Goal: Task Accomplishment & Management: Complete application form

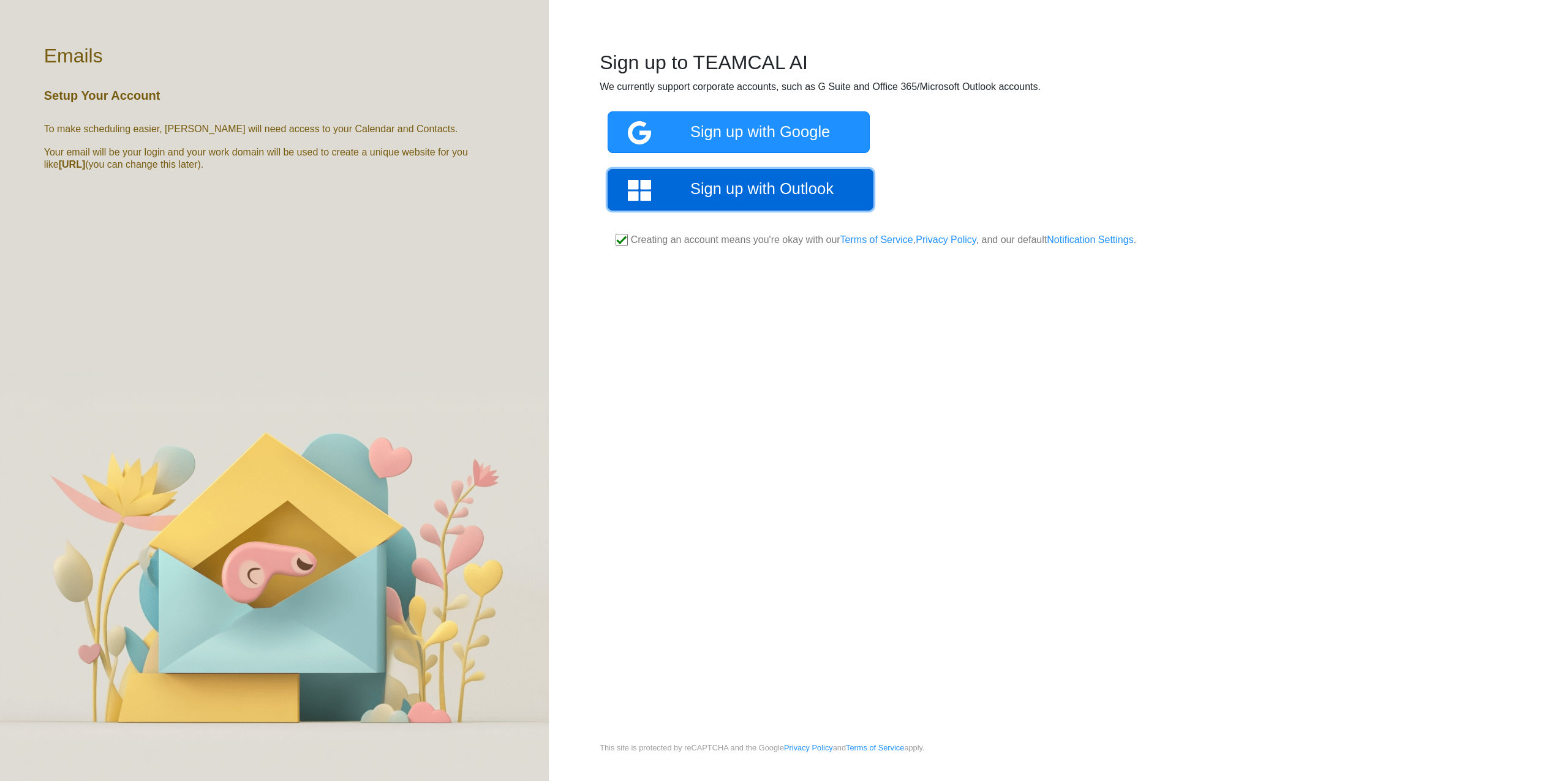
click at [748, 192] on link "Sign up with Outlook" at bounding box center [740, 189] width 266 height 42
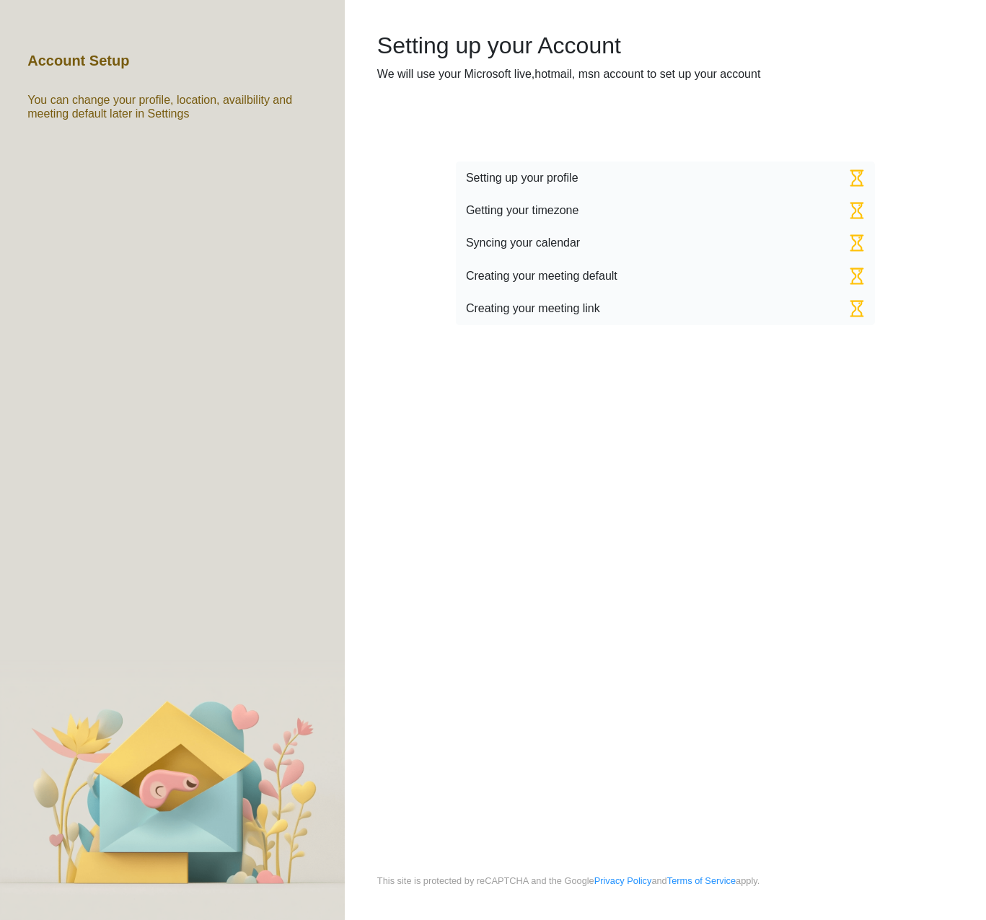
click at [602, 144] on div "Processing... Please wait. Setting up your Account We will use your Microsoft l…" at bounding box center [665, 437] width 641 height 874
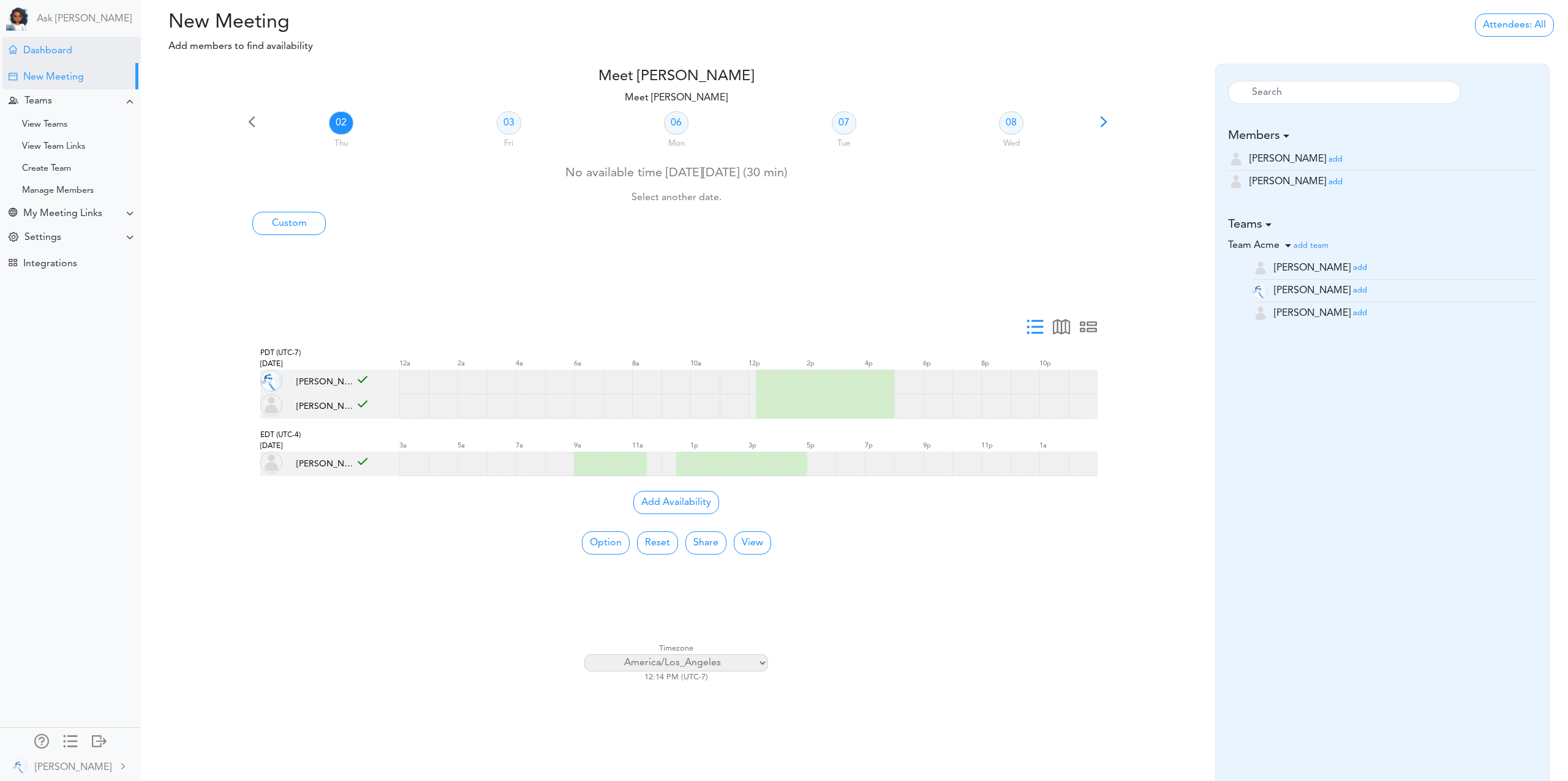
click at [59, 53] on div "Dashboard" at bounding box center [48, 51] width 49 height 12
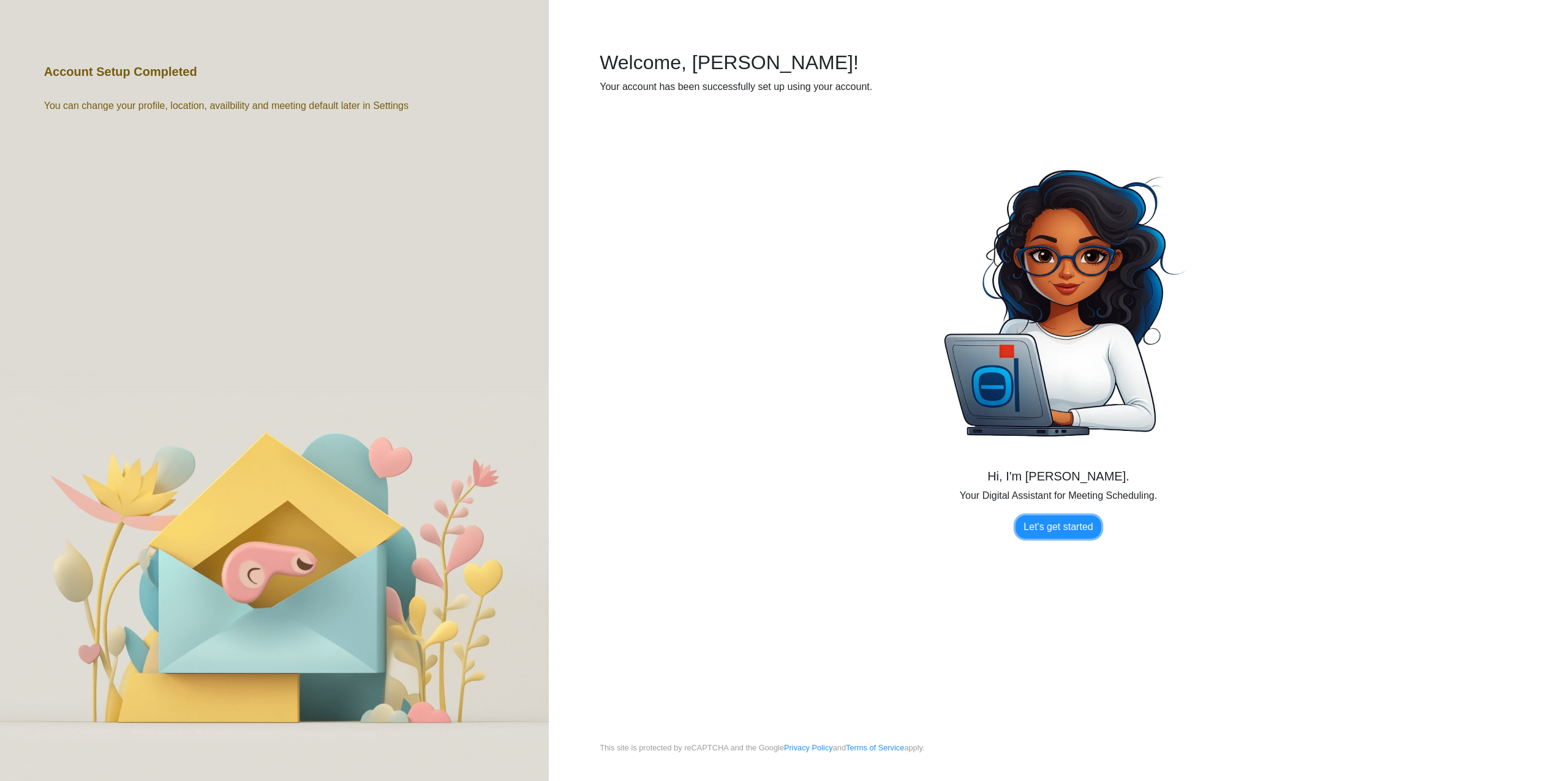
click at [1054, 523] on link "Let's get started" at bounding box center [1058, 526] width 85 height 23
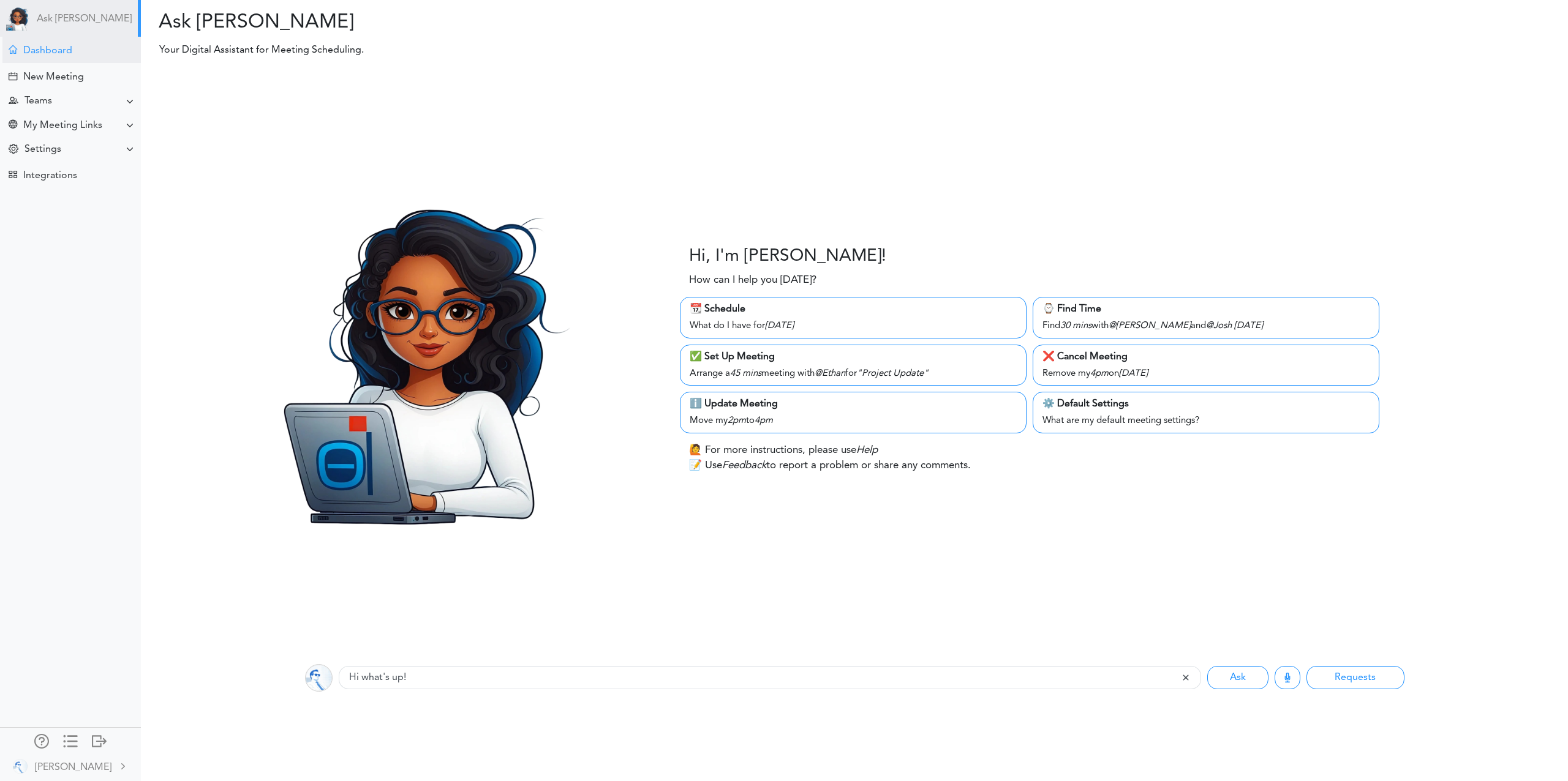
click at [48, 49] on div "Dashboard" at bounding box center [48, 51] width 49 height 12
click at [61, 85] on div "New Meeting" at bounding box center [71, 76] width 136 height 26
click at [63, 106] on div "Teams" at bounding box center [71, 101] width 138 height 24
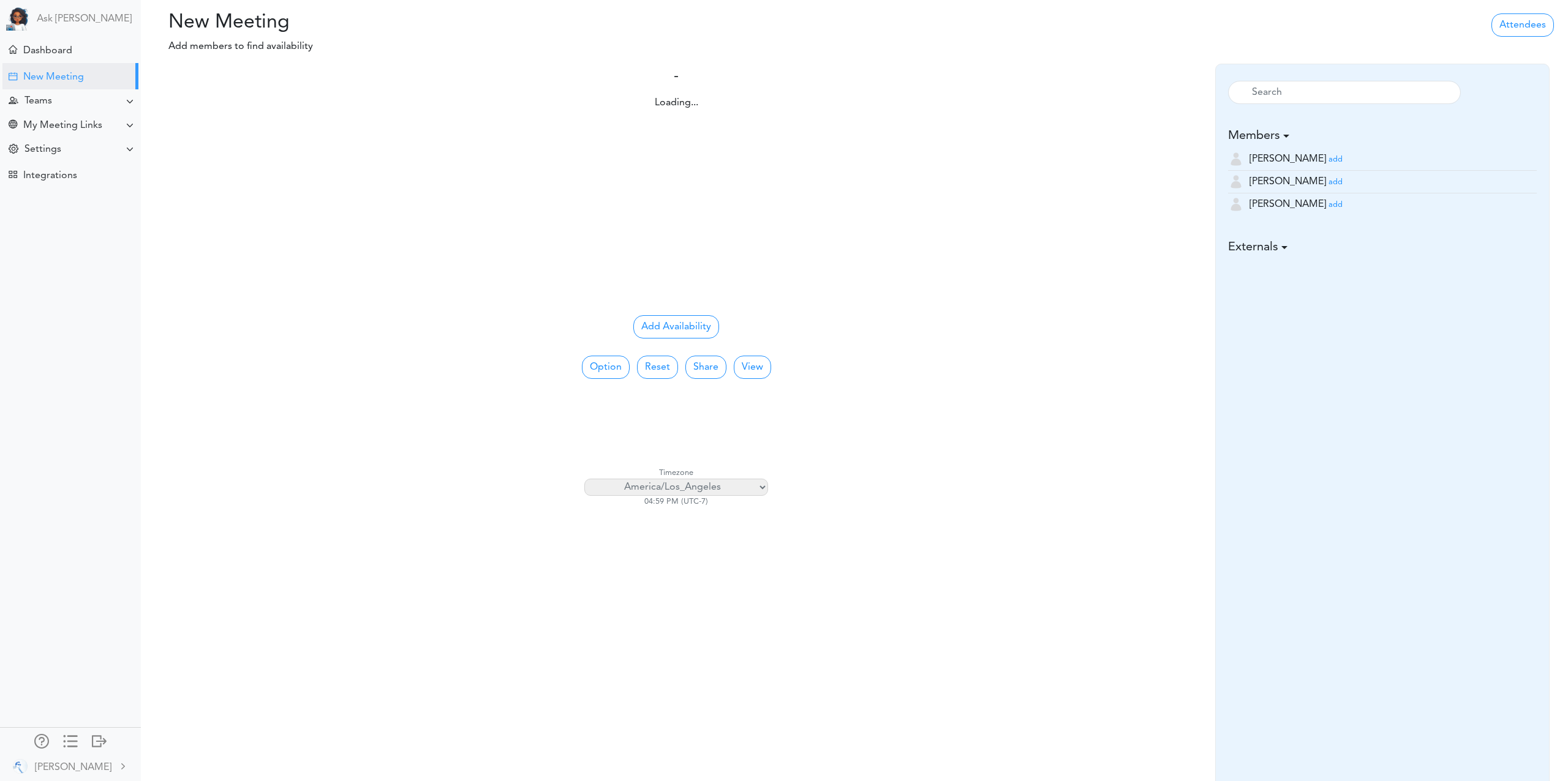
click at [59, 191] on div "Ask Zara Dashboard New Meeting" at bounding box center [71, 390] width 141 height 781
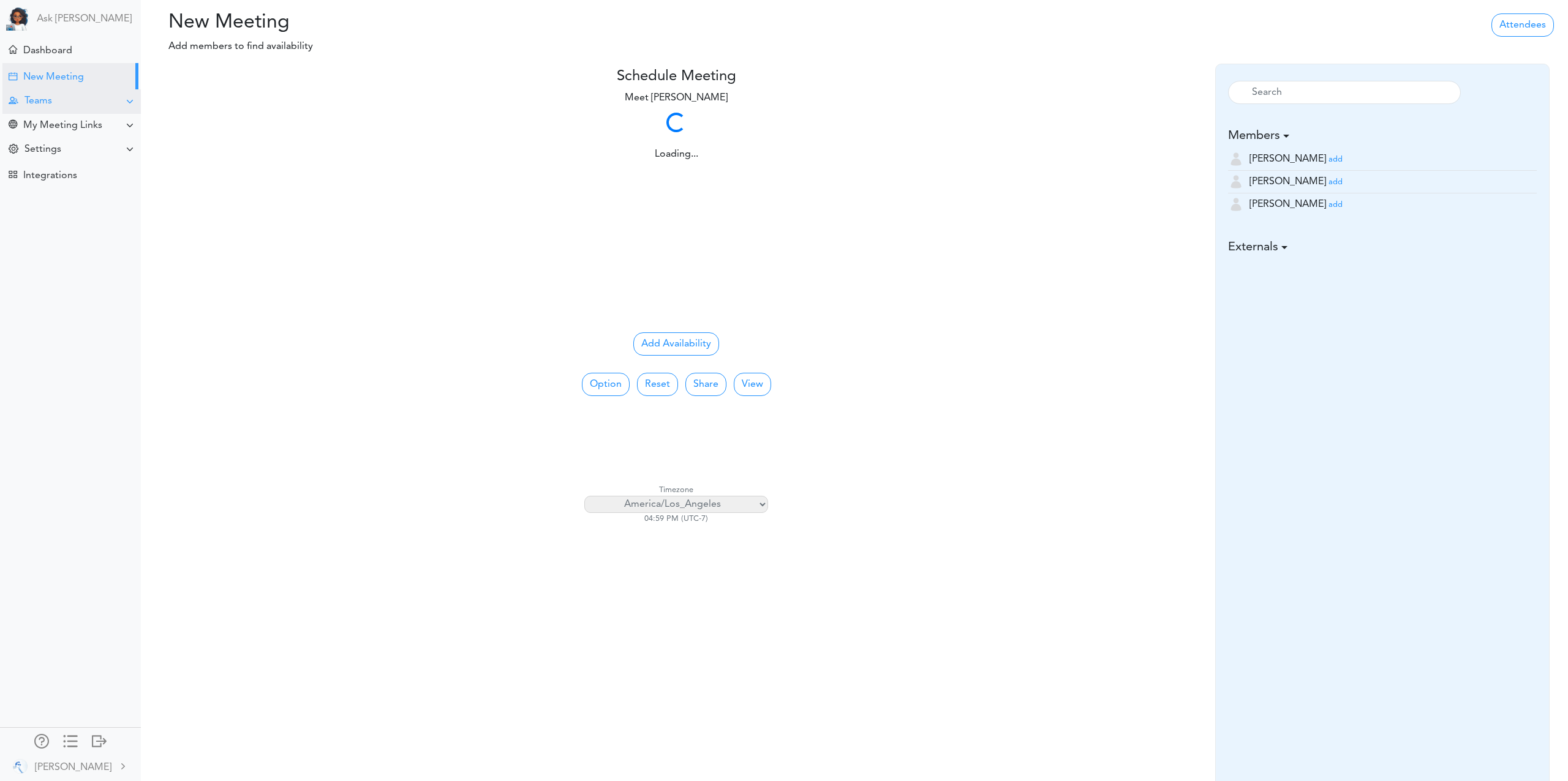
click at [59, 109] on div "Teams" at bounding box center [71, 101] width 138 height 24
click at [58, 188] on div "Manage Members" at bounding box center [58, 190] width 71 height 6
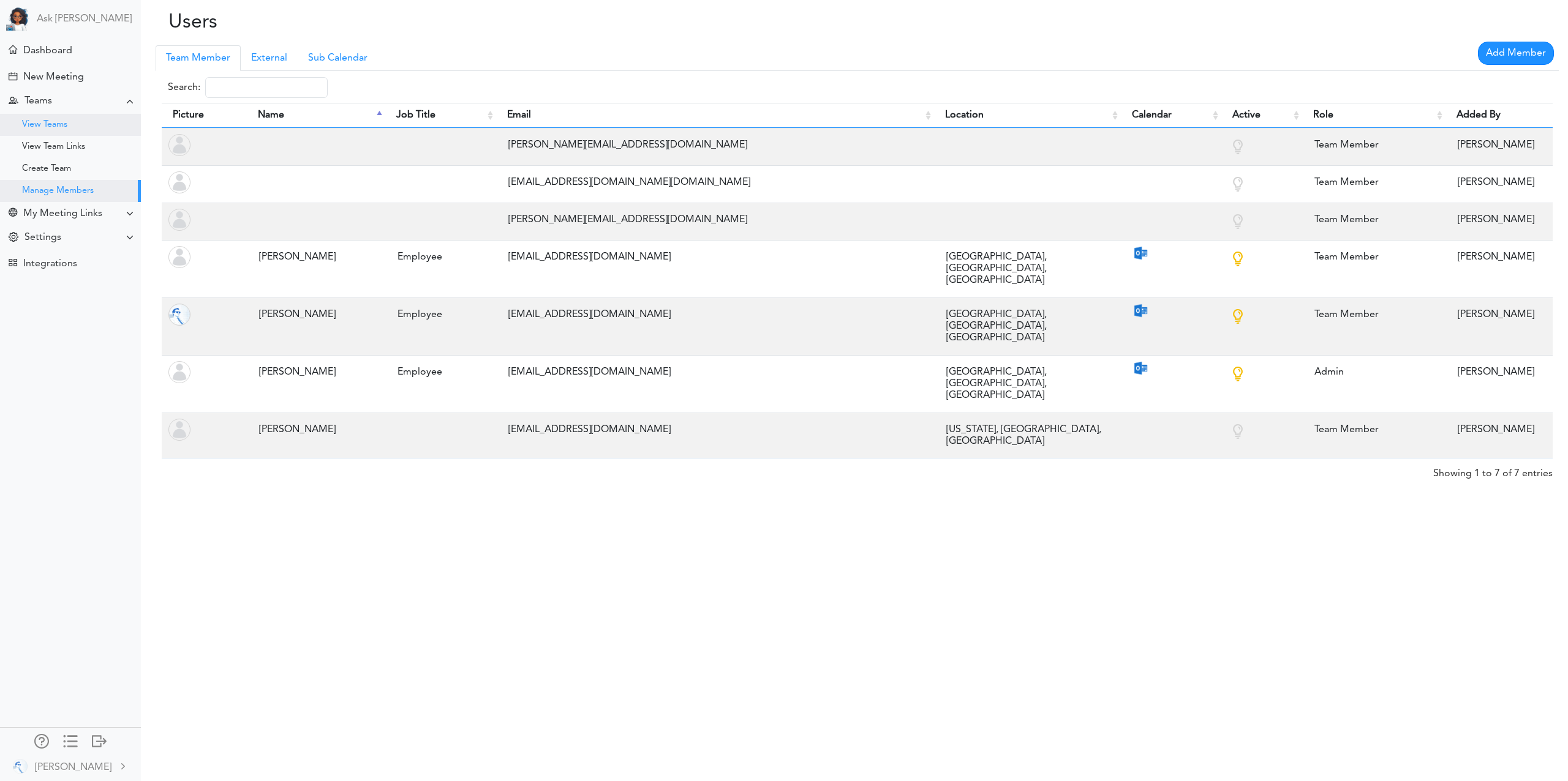
click at [53, 119] on div "View Teams" at bounding box center [71, 125] width 141 height 22
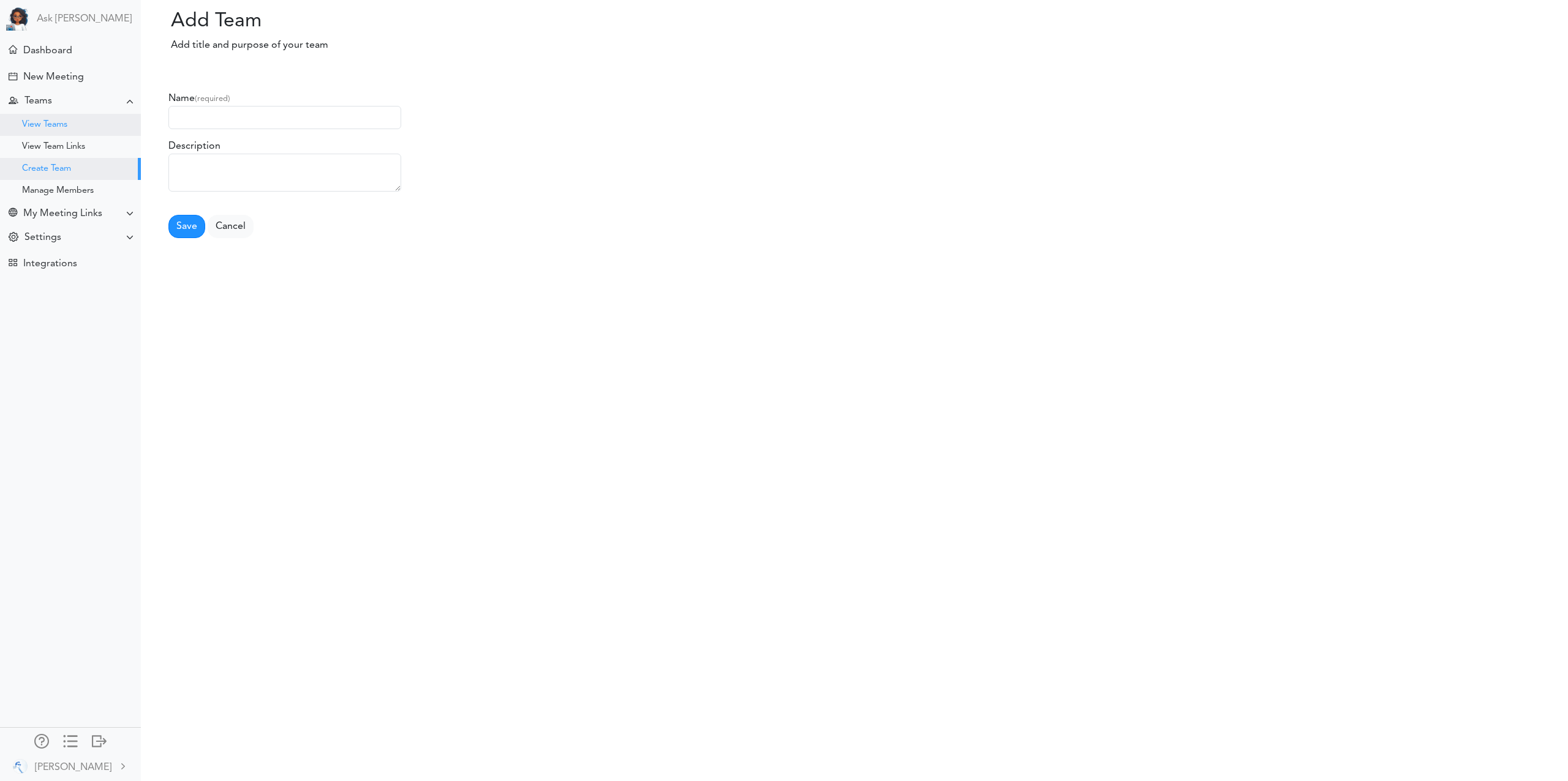
click at [52, 126] on div "View Teams" at bounding box center [44, 124] width 45 height 6
drag, startPoint x: 48, startPoint y: 77, endPoint x: 76, endPoint y: 95, distance: 33.3
click at [48, 77] on div "New Meeting" at bounding box center [53, 77] width 60 height 12
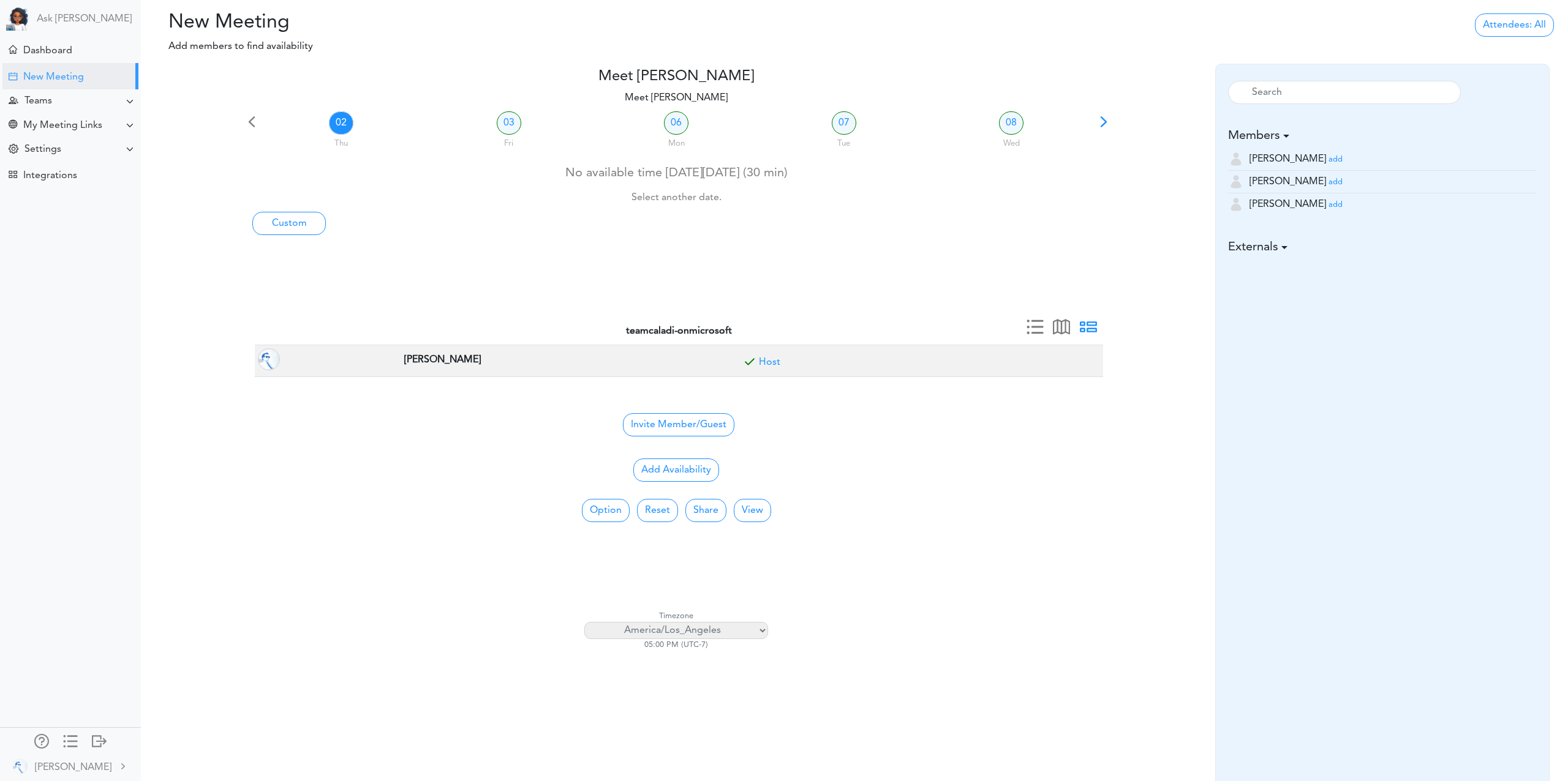
scroll to position [1, 0]
click at [1328, 157] on small "add" at bounding box center [1335, 158] width 14 height 8
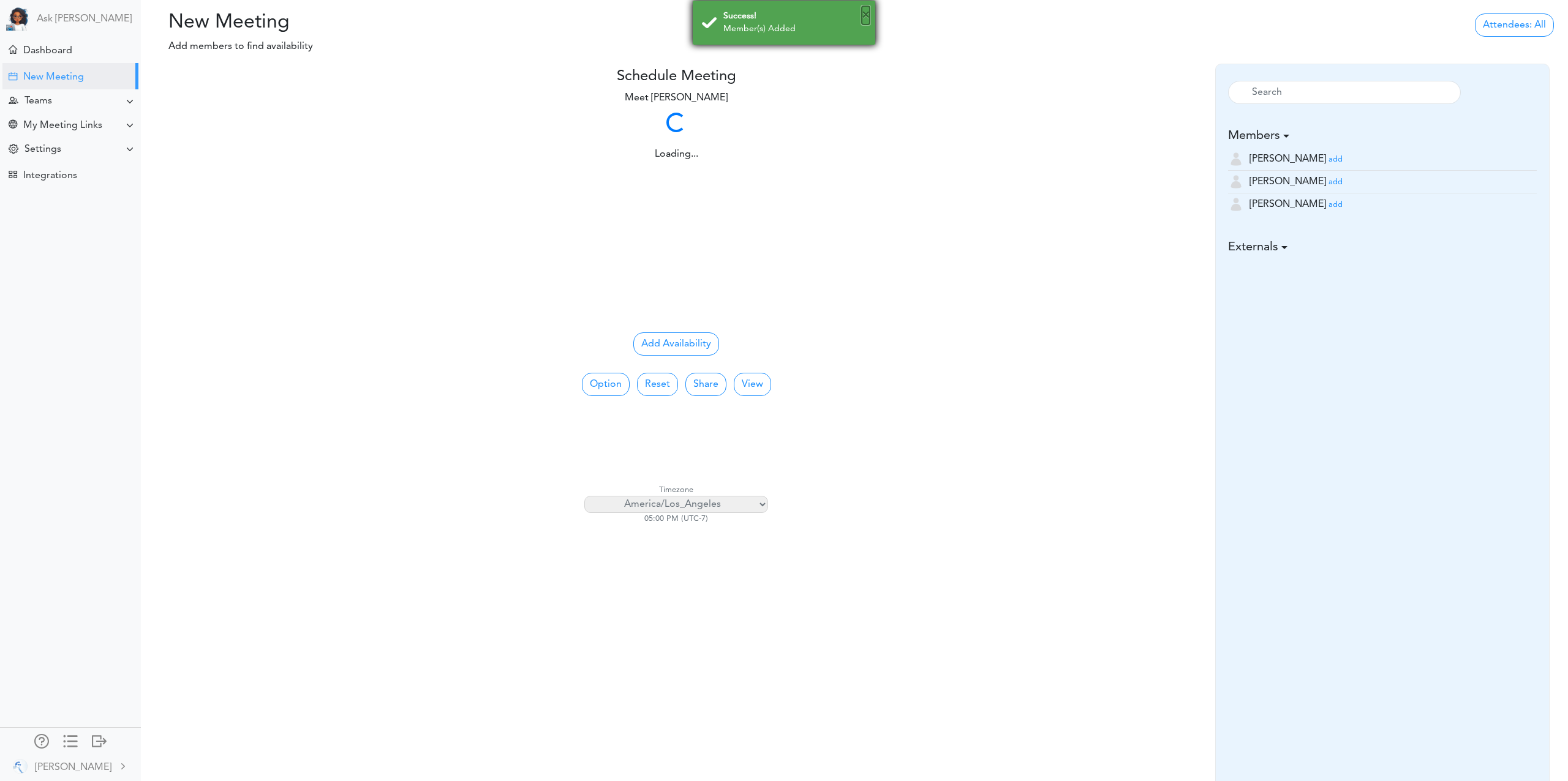
click at [862, 15] on button "×" at bounding box center [866, 15] width 8 height 19
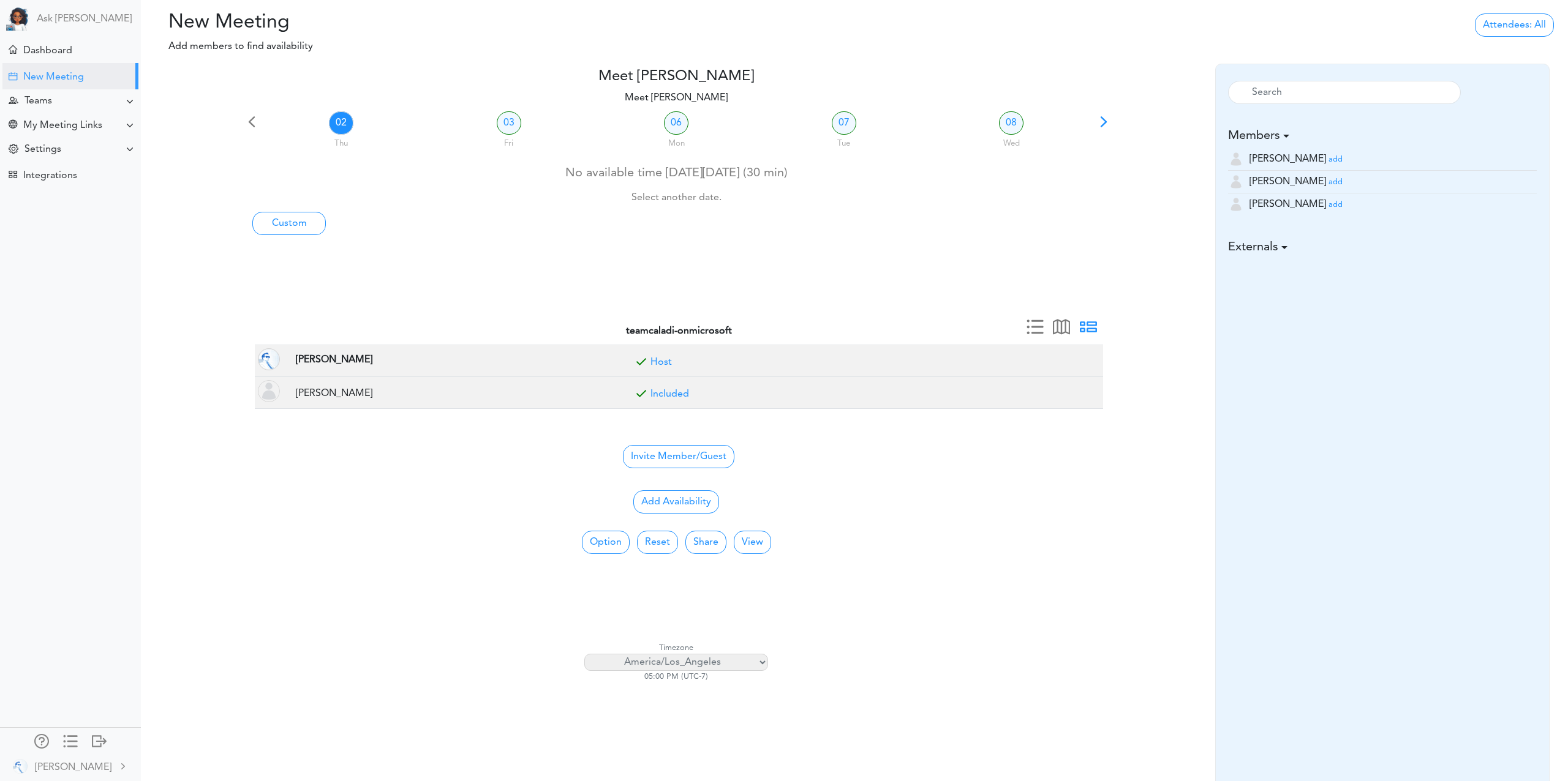
click at [1328, 182] on small "add" at bounding box center [1335, 182] width 14 height 8
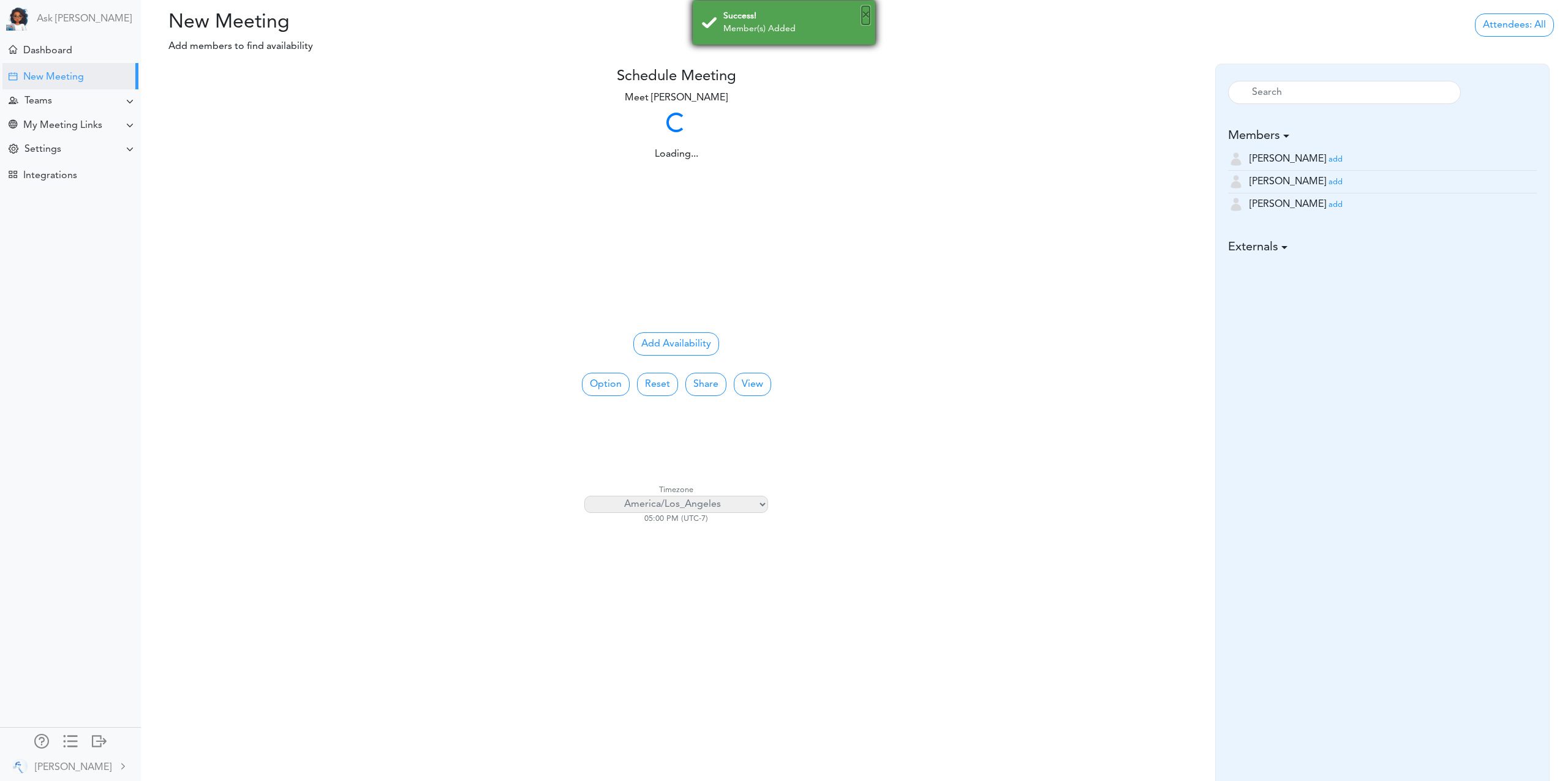
click at [865, 14] on button "×" at bounding box center [866, 15] width 8 height 19
click at [1328, 206] on small "add" at bounding box center [1335, 205] width 14 height 8
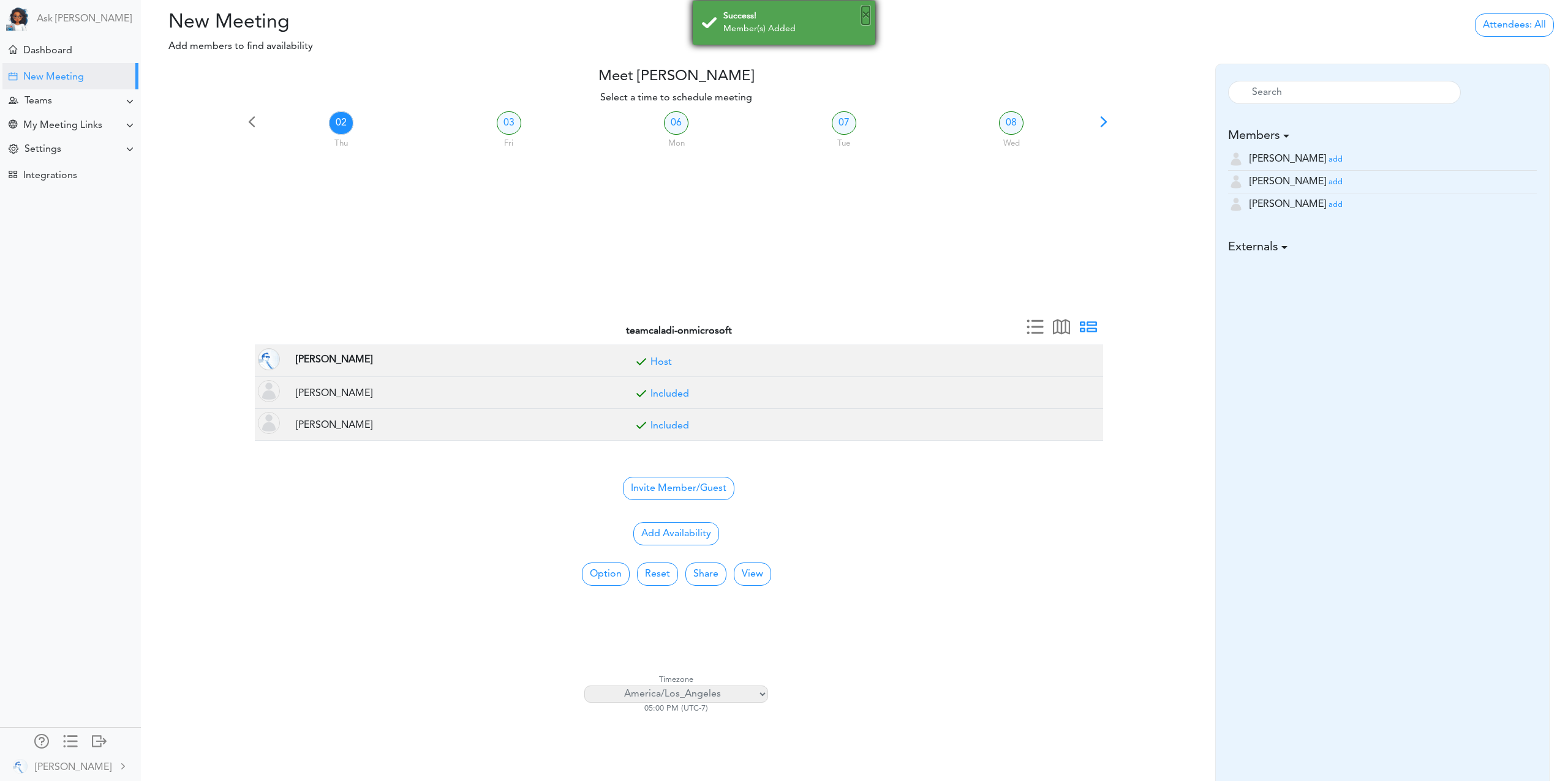
click at [868, 16] on button "×" at bounding box center [866, 15] width 8 height 19
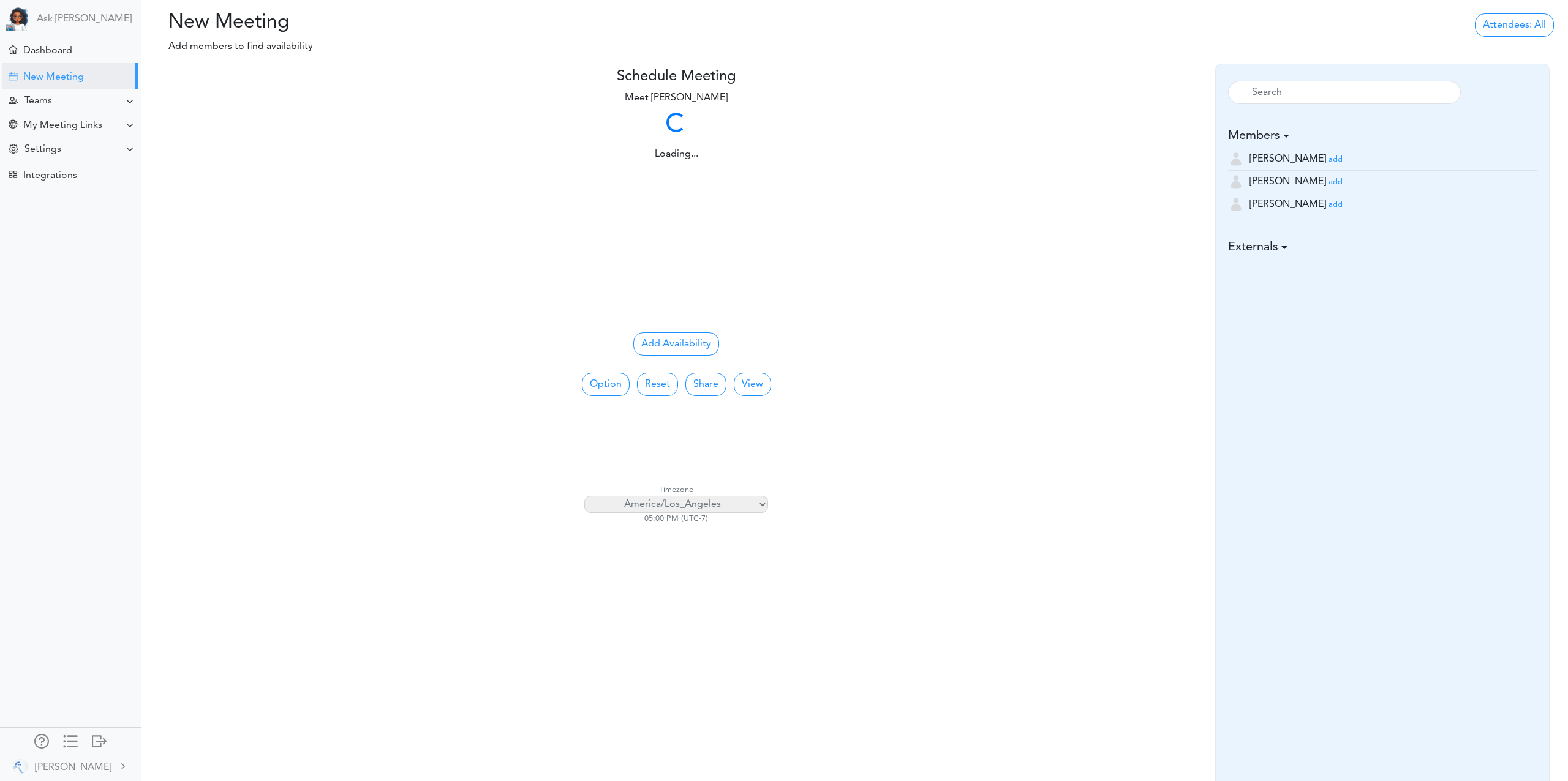
click at [505, 124] on div "Loading... Loading..." at bounding box center [676, 134] width 867 height 53
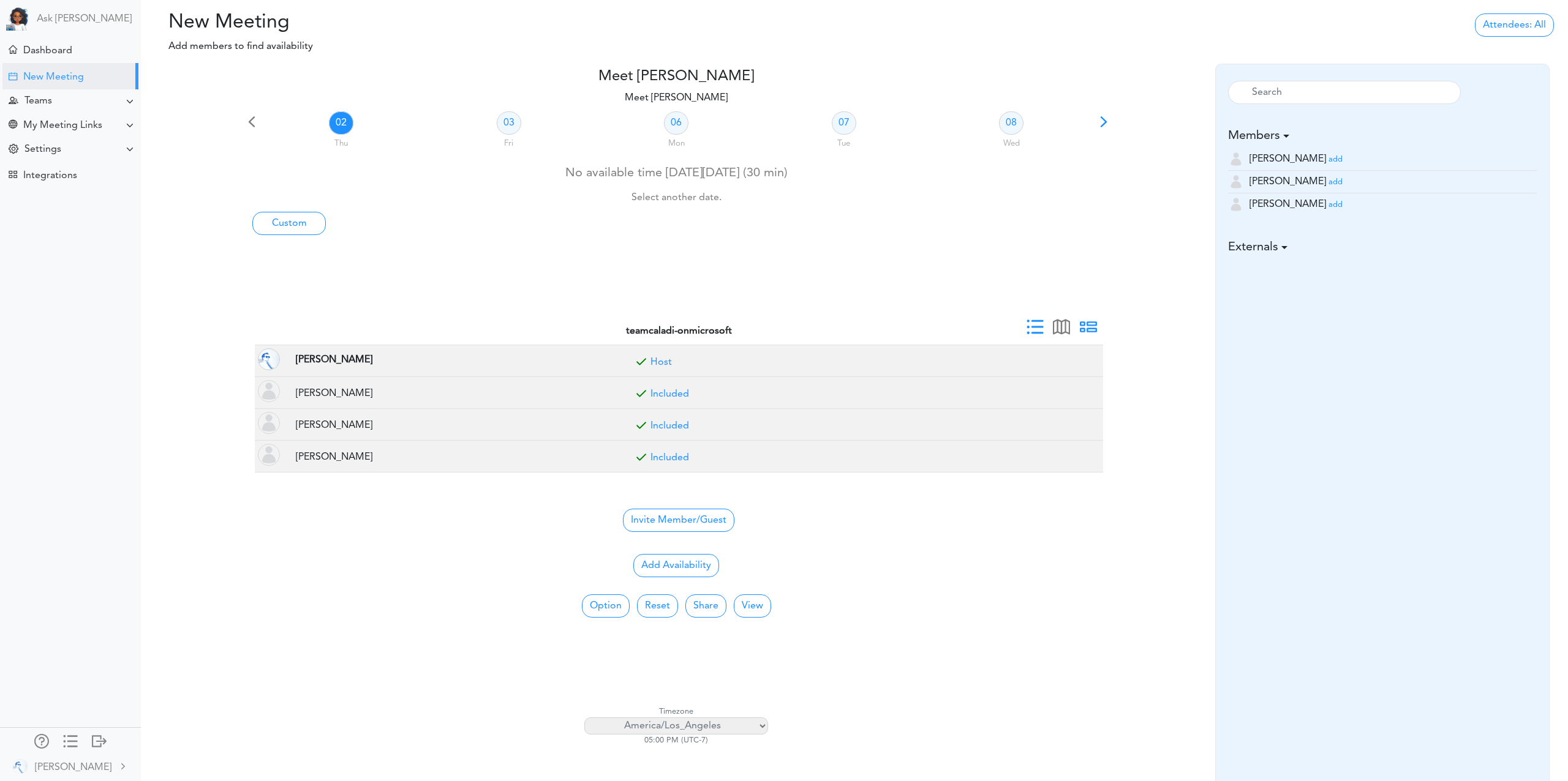
click at [1036, 329] on span at bounding box center [1035, 331] width 17 height 17
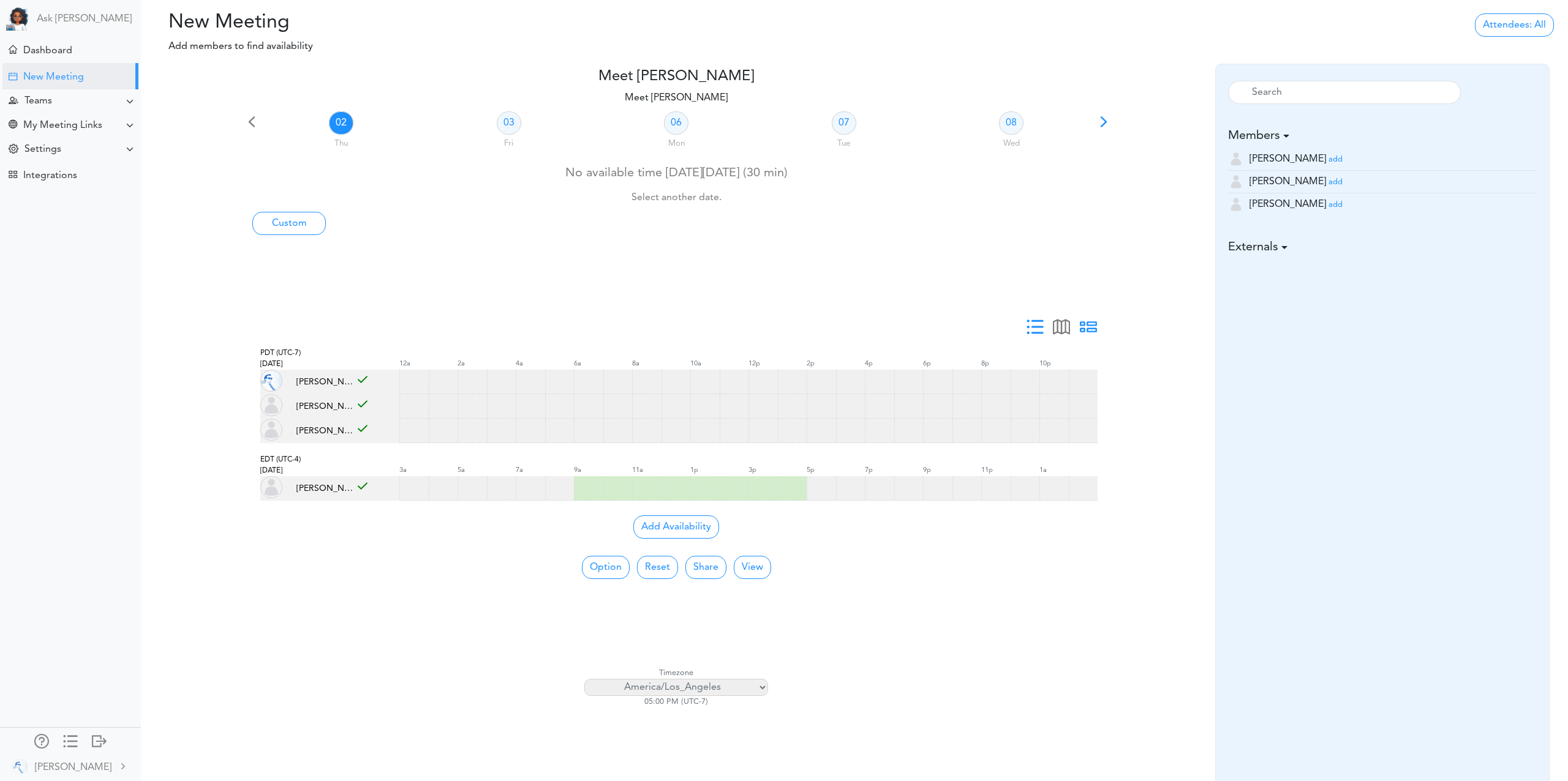
click at [1089, 330] on span at bounding box center [1088, 331] width 17 height 17
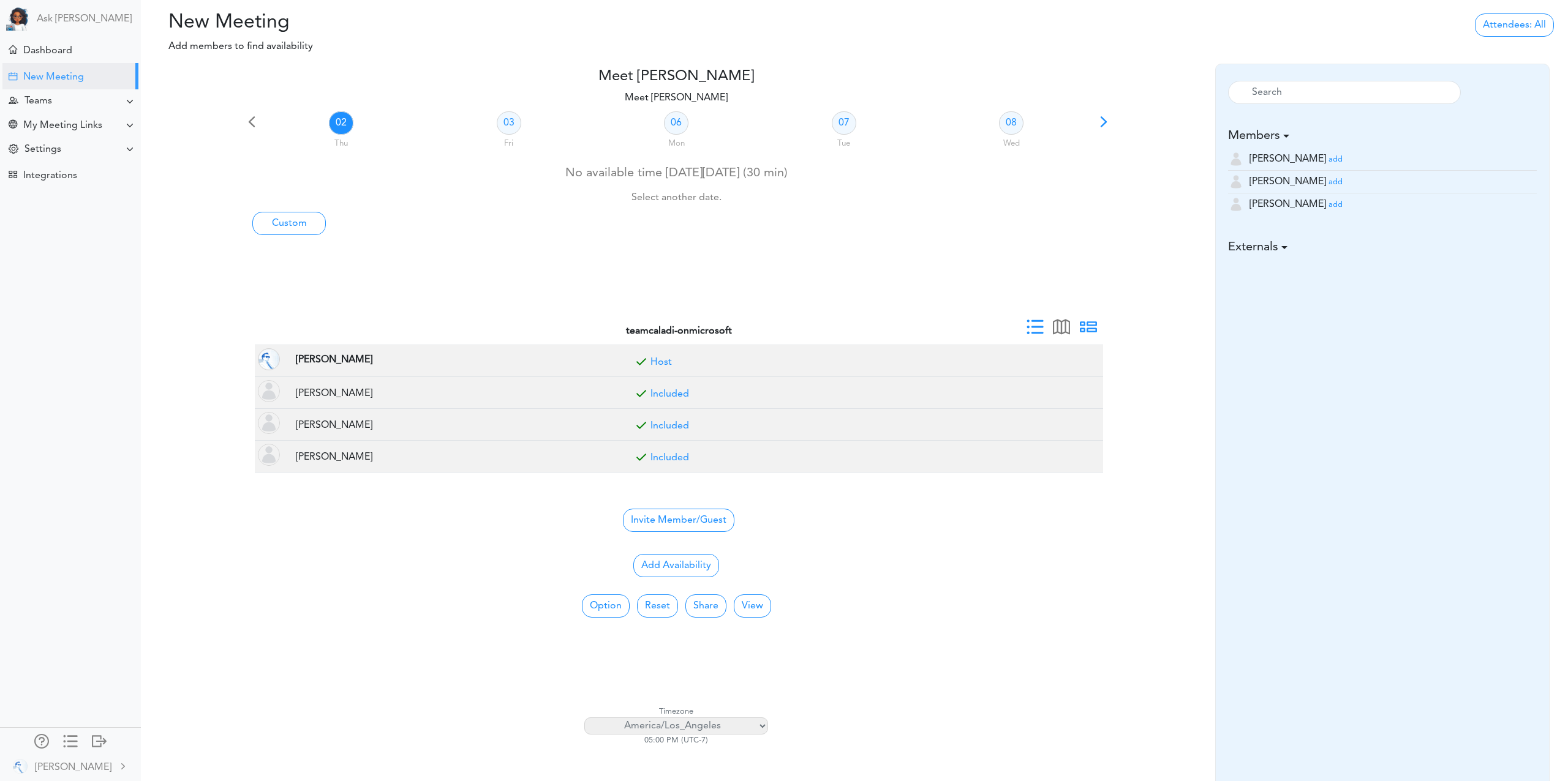
click at [1034, 328] on span at bounding box center [1035, 331] width 17 height 17
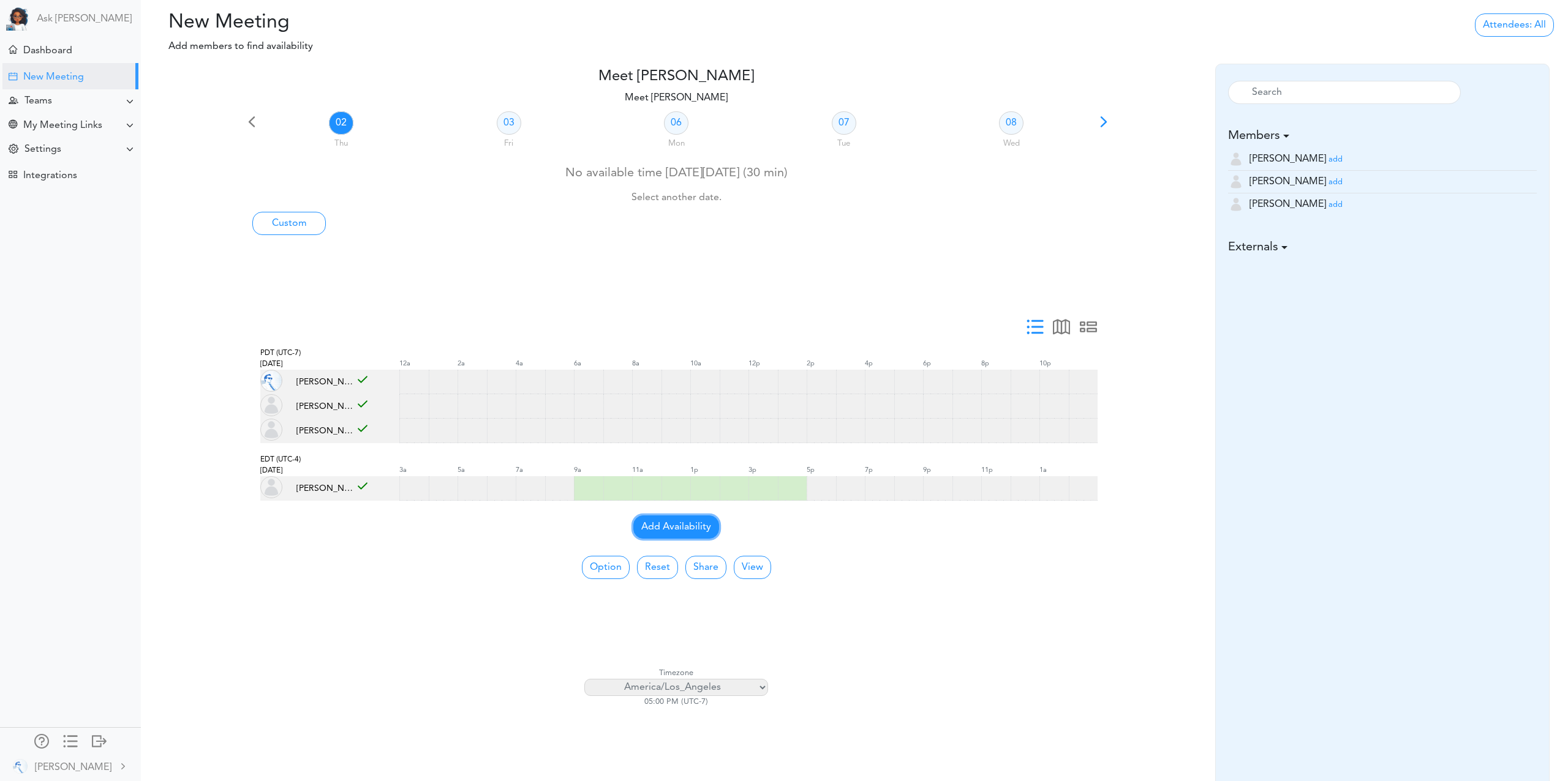
click at [649, 525] on button "Add Availability" at bounding box center [676, 526] width 86 height 23
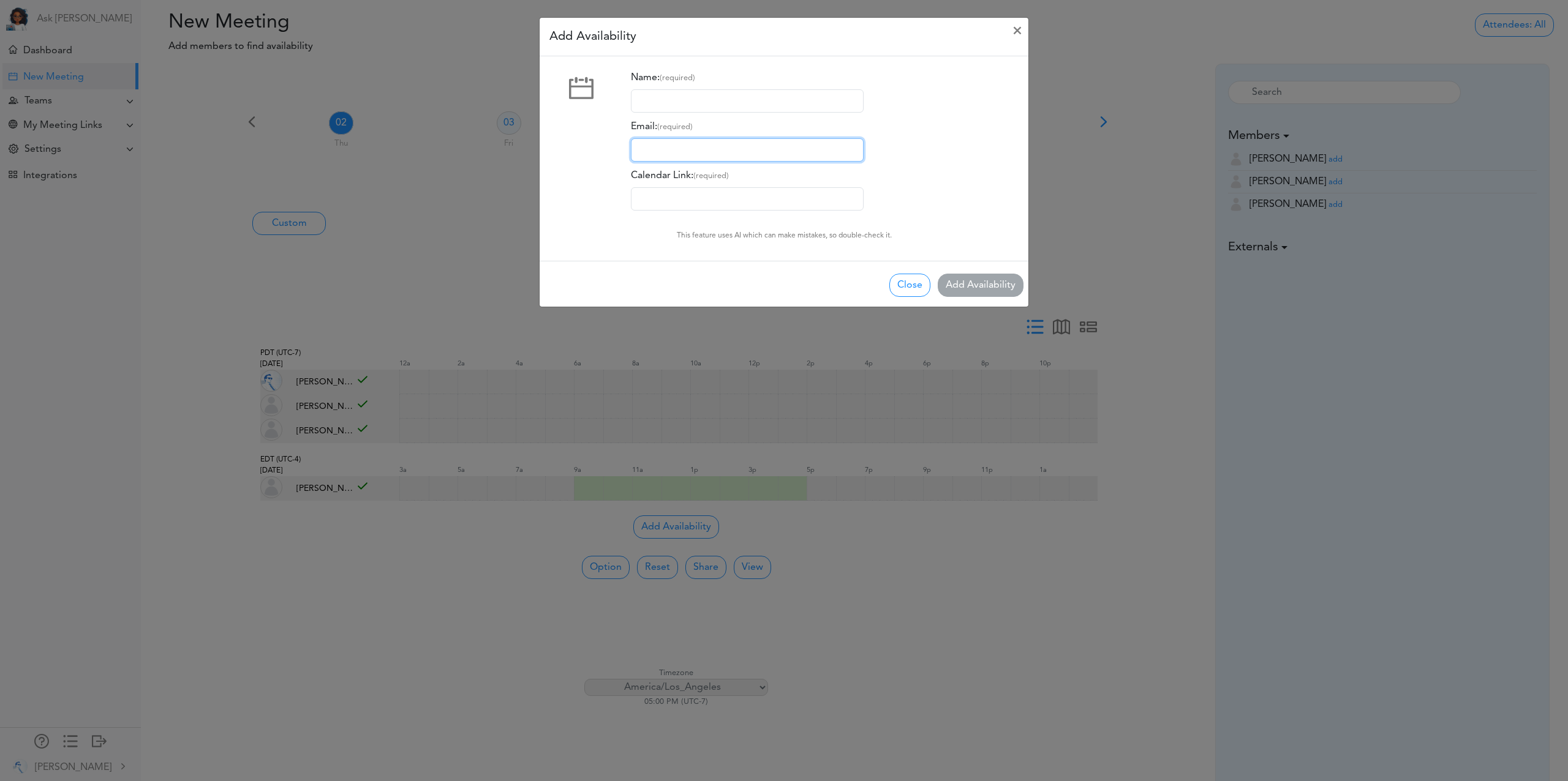
click at [672, 143] on input "Email: (required)" at bounding box center [747, 149] width 233 height 23
drag, startPoint x: 663, startPoint y: 101, endPoint x: 710, endPoint y: 135, distance: 58.0
click at [664, 100] on input "Name: (required)" at bounding box center [747, 100] width 233 height 23
click at [914, 287] on button "Close" at bounding box center [910, 284] width 41 height 23
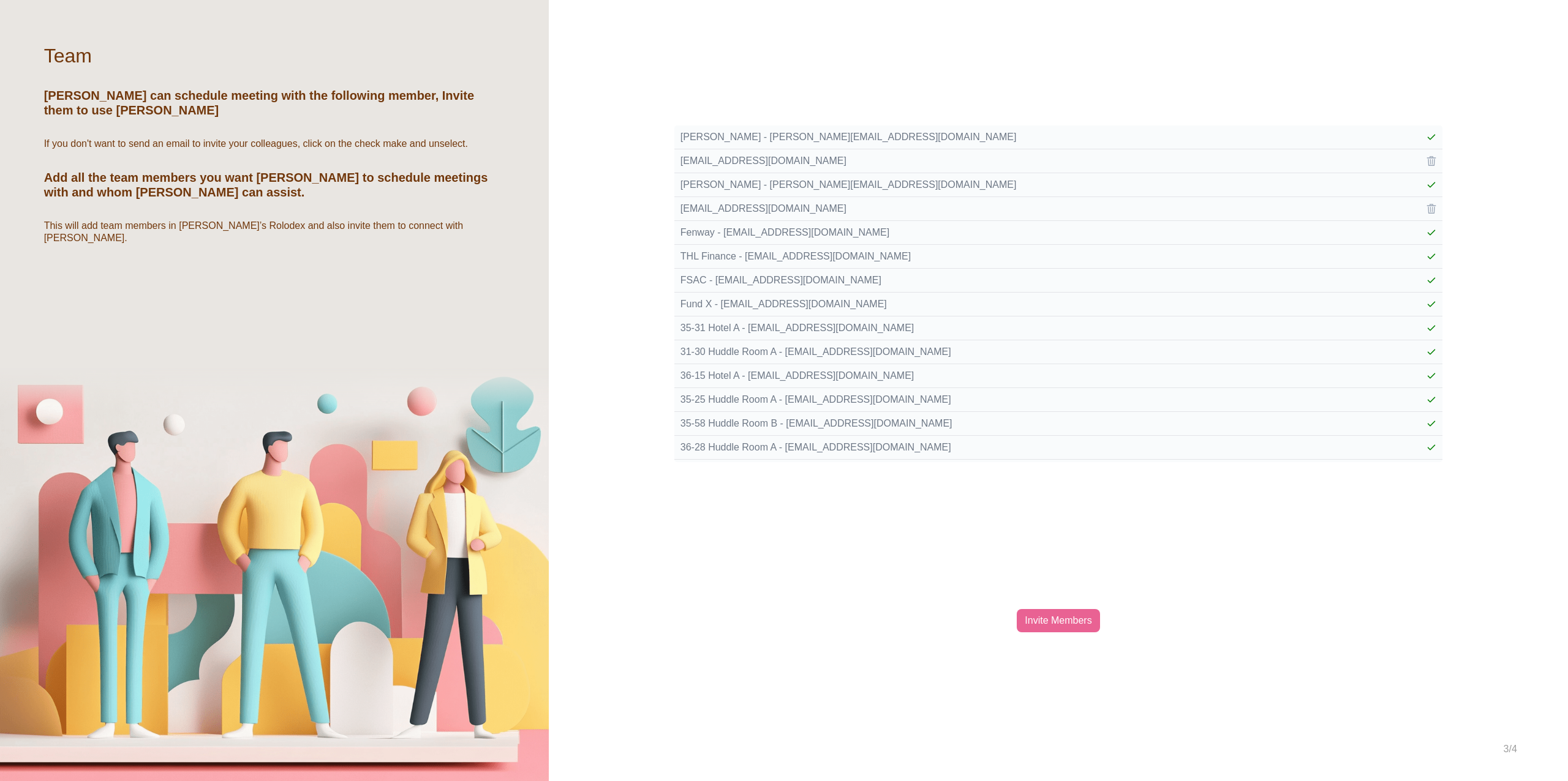
scroll to position [2123, 0]
click at [1434, 206] on div at bounding box center [1327, 211] width 218 height 10
